Goal: Navigation & Orientation: Find specific page/section

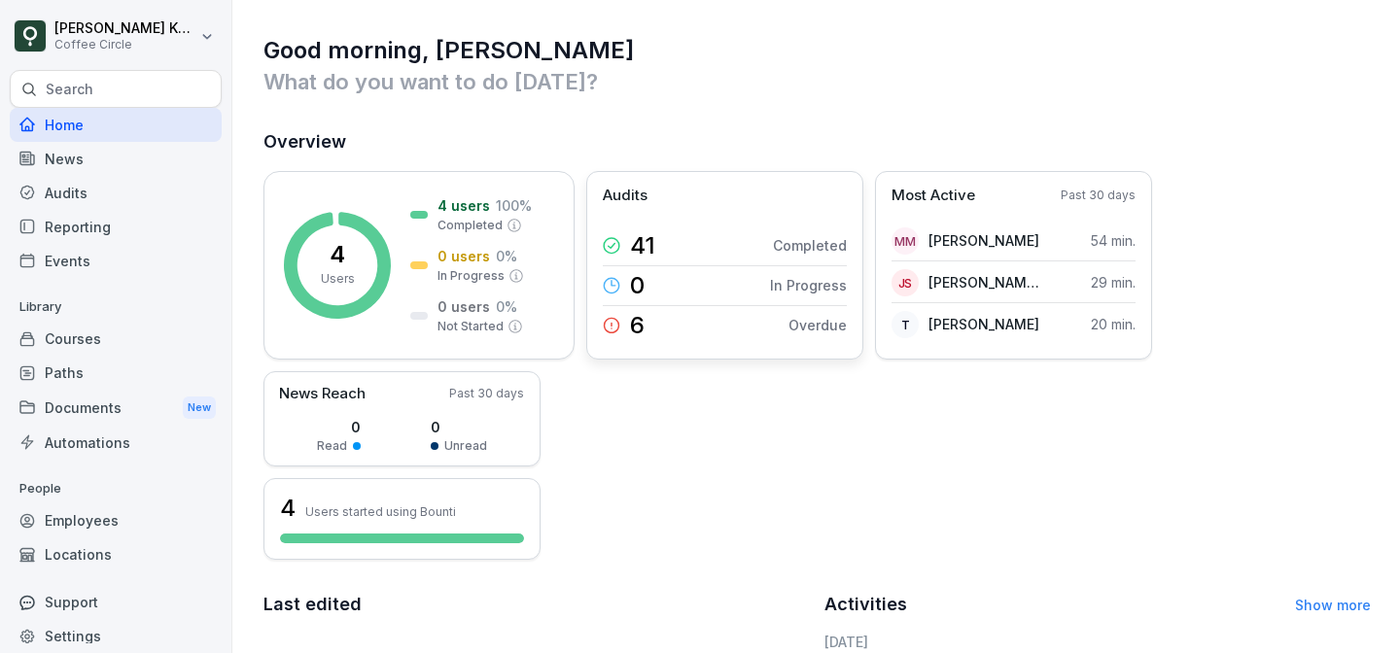
click at [790, 352] on div "Audits 41 Completed 0 In Progress 6 Overdue" at bounding box center [724, 265] width 277 height 189
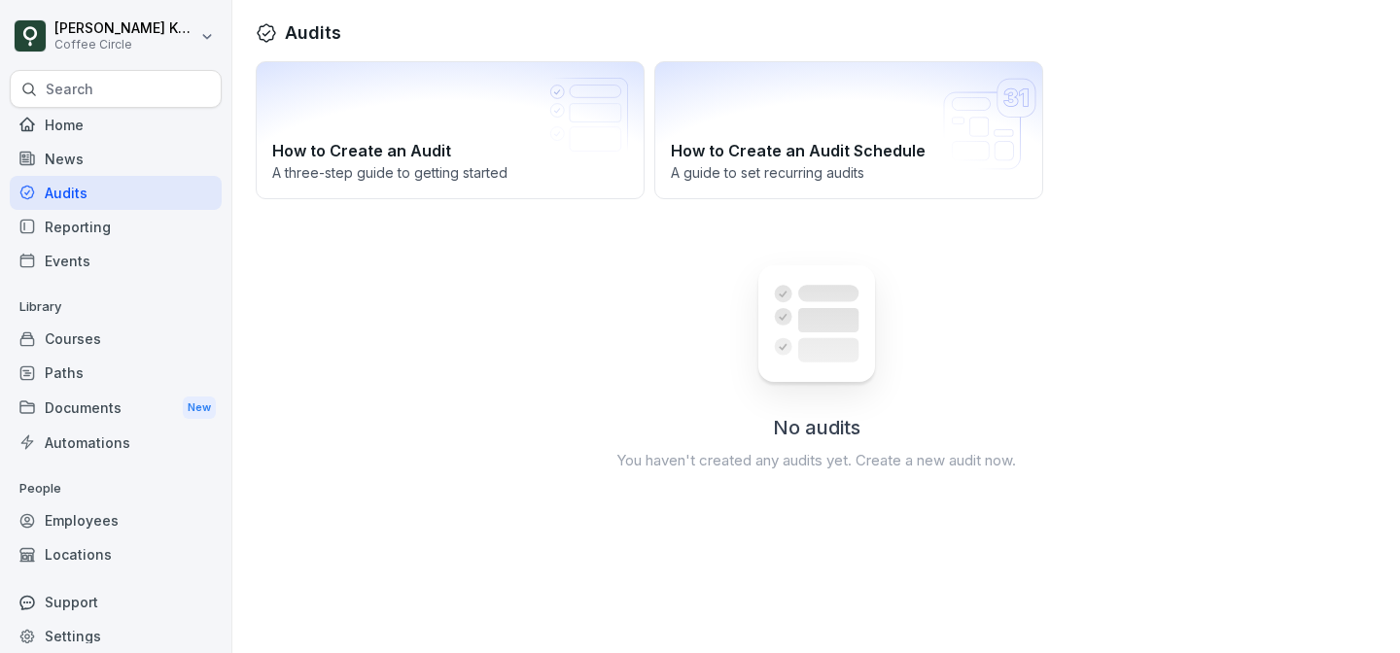
click at [43, 159] on div "News" at bounding box center [116, 159] width 212 height 34
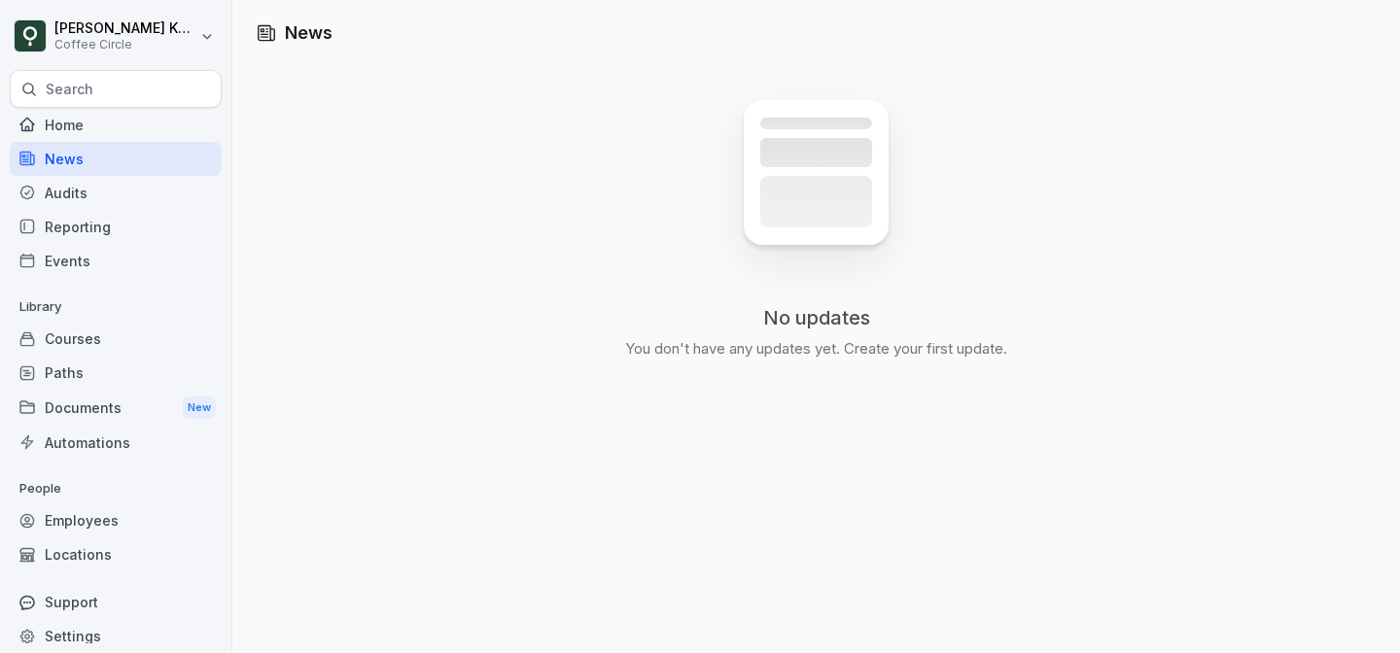
click at [71, 215] on div "Reporting" at bounding box center [116, 227] width 212 height 34
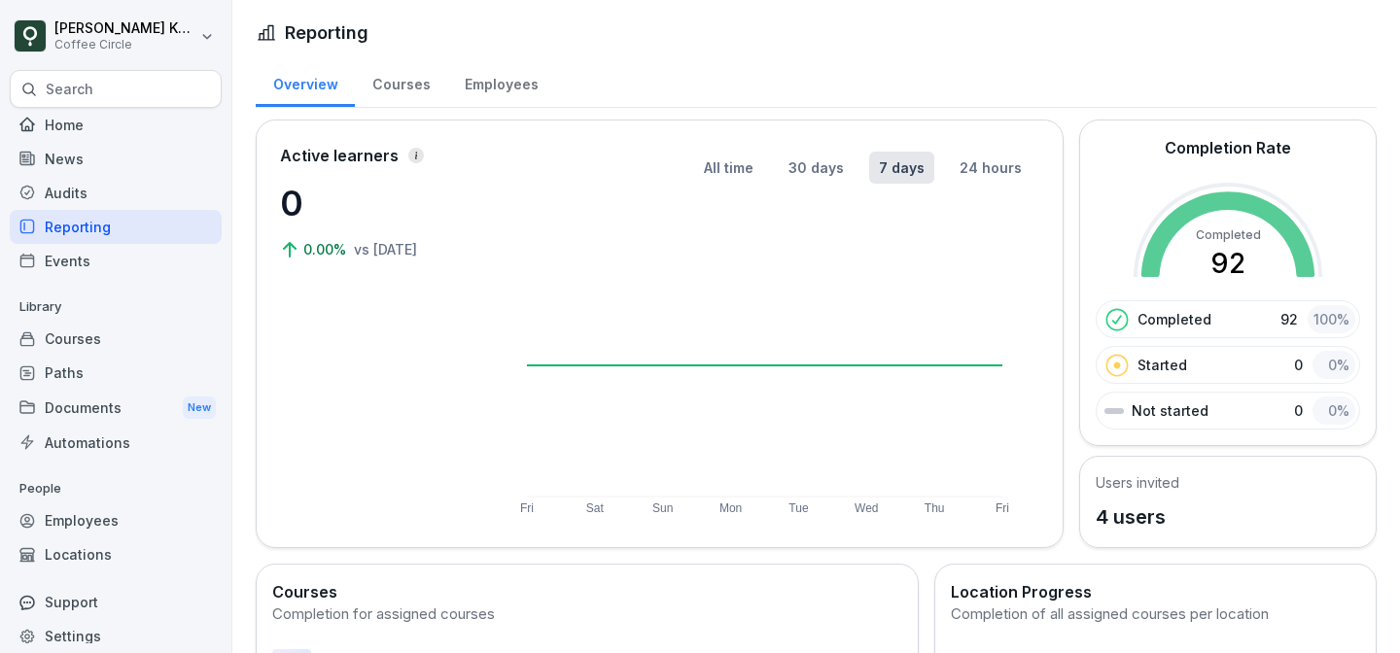
click at [743, 248] on rect at bounding box center [764, 365] width 475 height 262
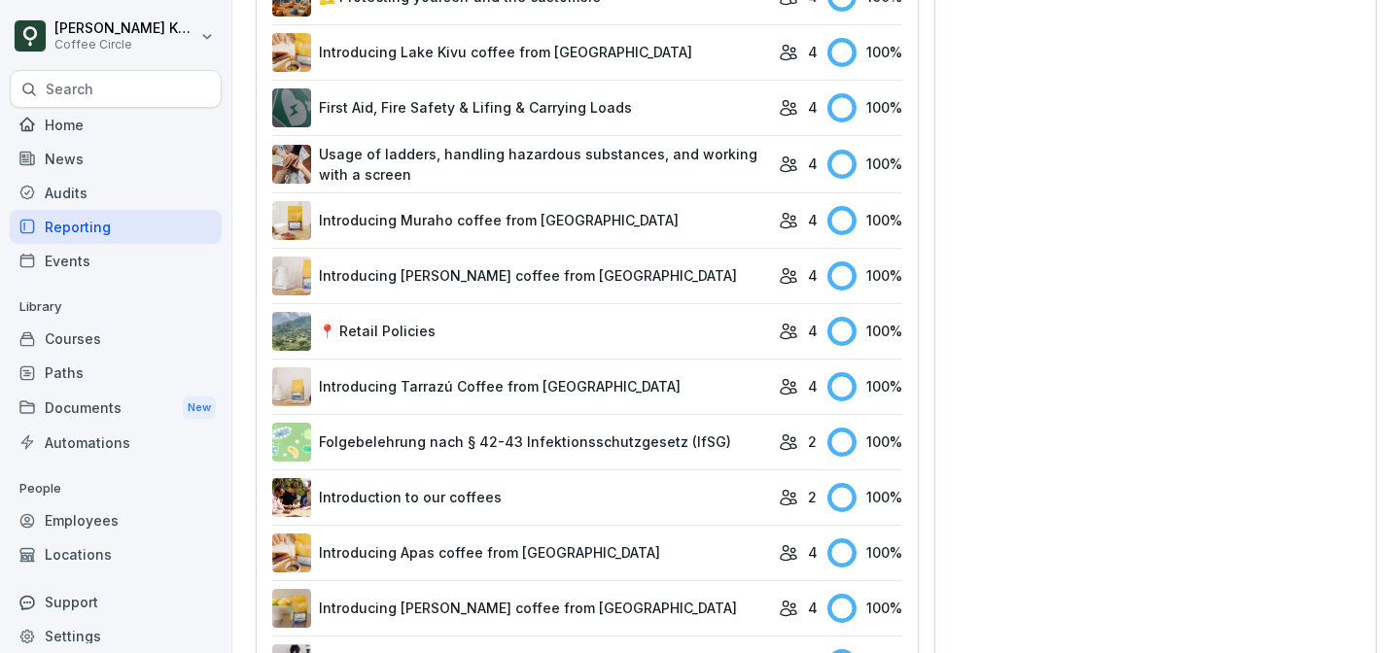
scroll to position [785, 0]
